Goal: Browse casually: Explore the website without a specific task or goal

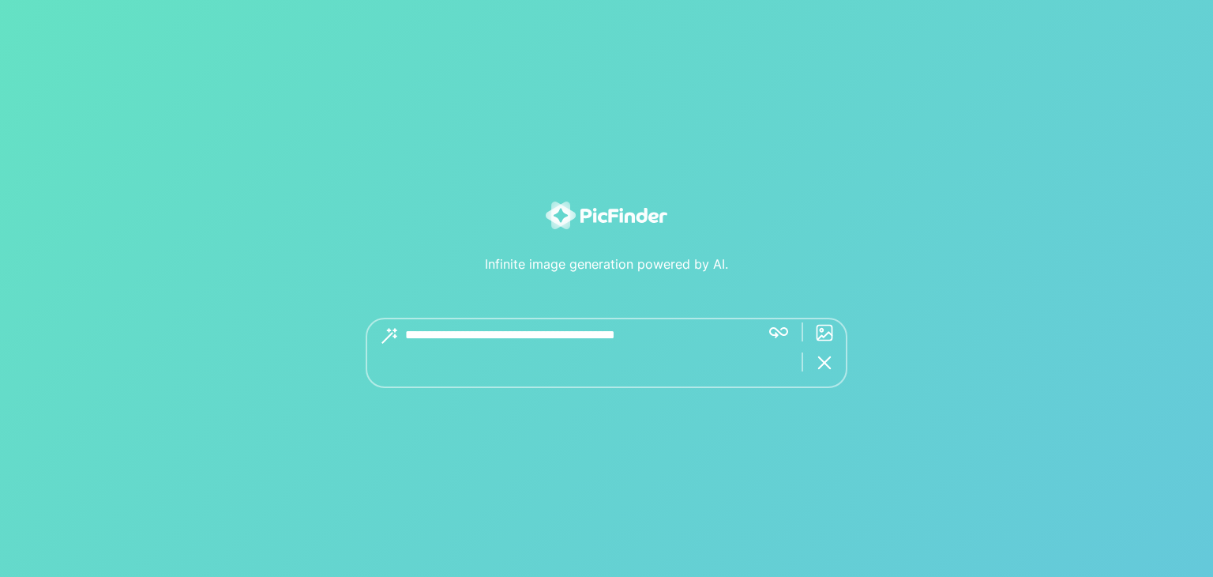
type textarea "*"
type textarea "*****"
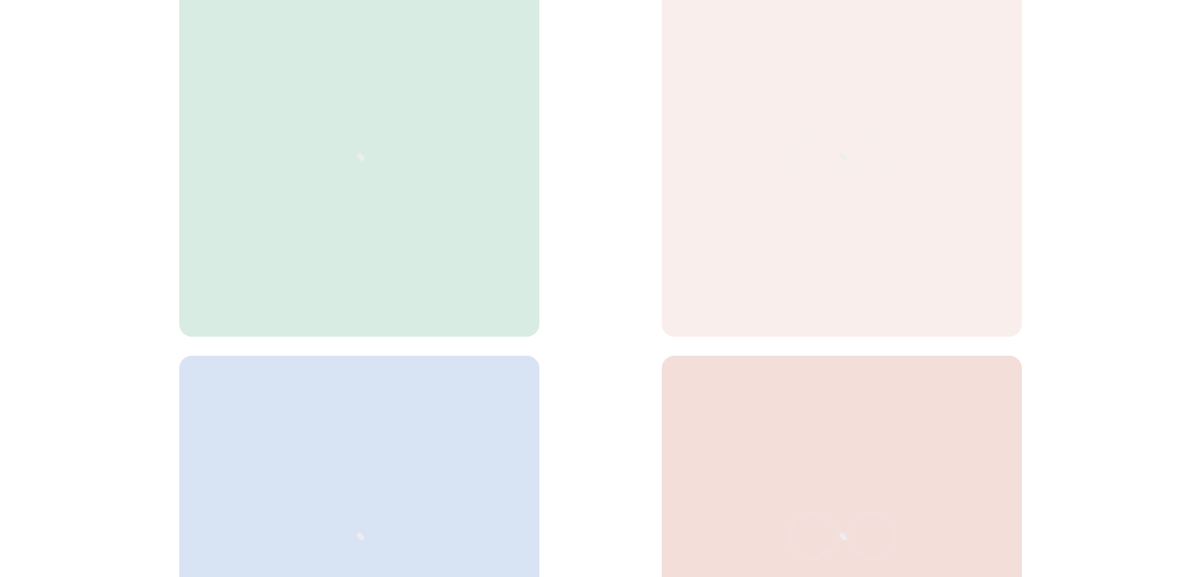
scroll to position [316, 0]
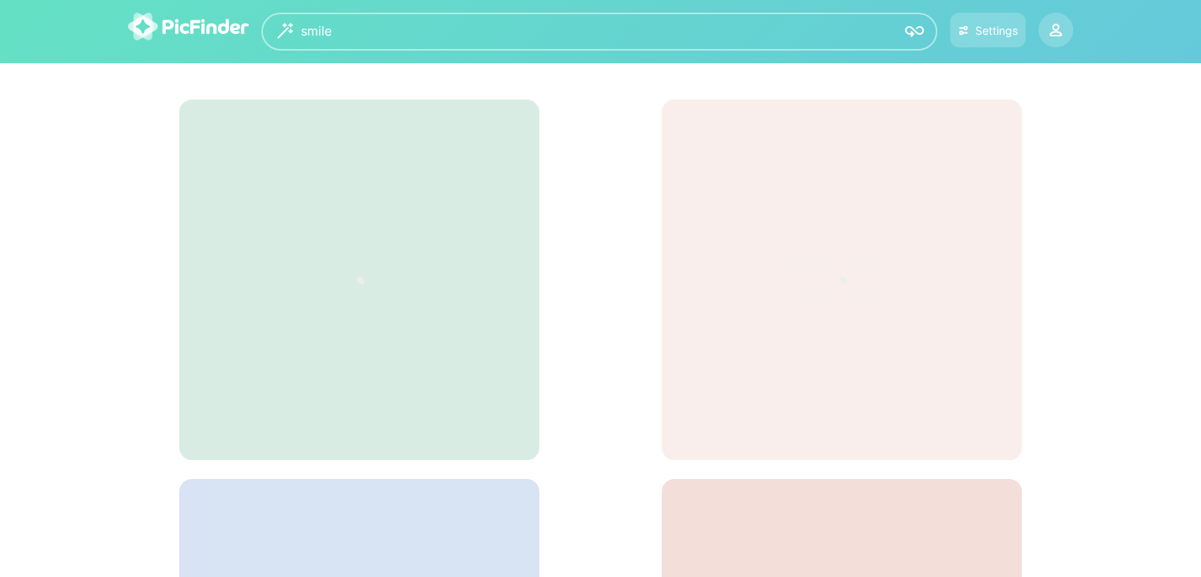
click at [379, 235] on icon at bounding box center [359, 280] width 237 height 158
click at [339, 365] on div at bounding box center [359, 280] width 360 height 360
click at [340, 362] on div at bounding box center [359, 280] width 360 height 360
click at [381, 331] on icon at bounding box center [359, 280] width 237 height 158
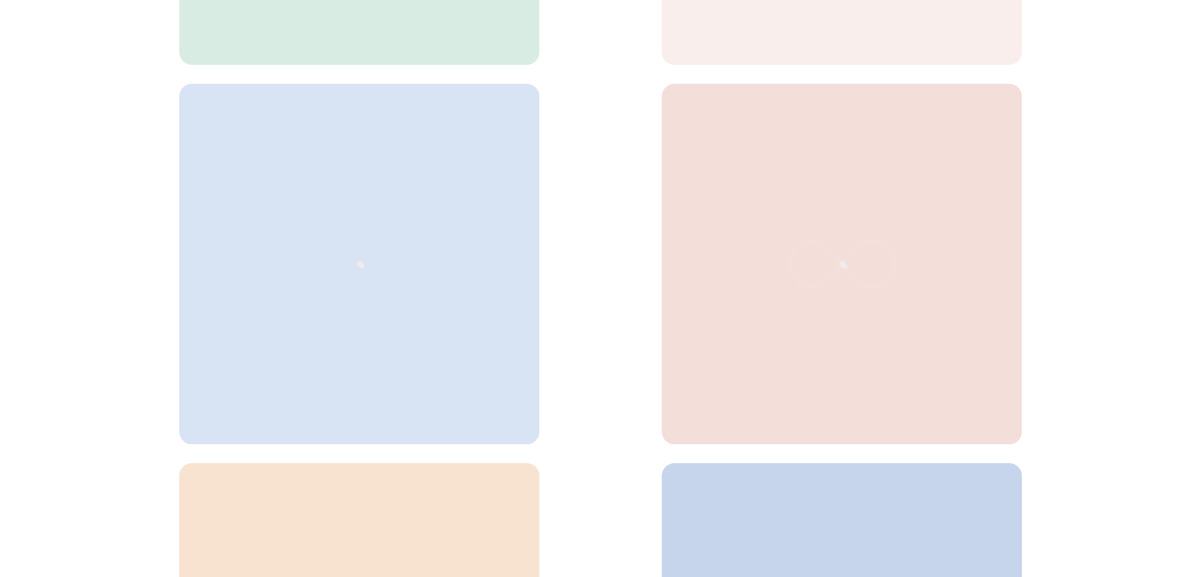
scroll to position [731, 0]
